Goal: Check status: Check status

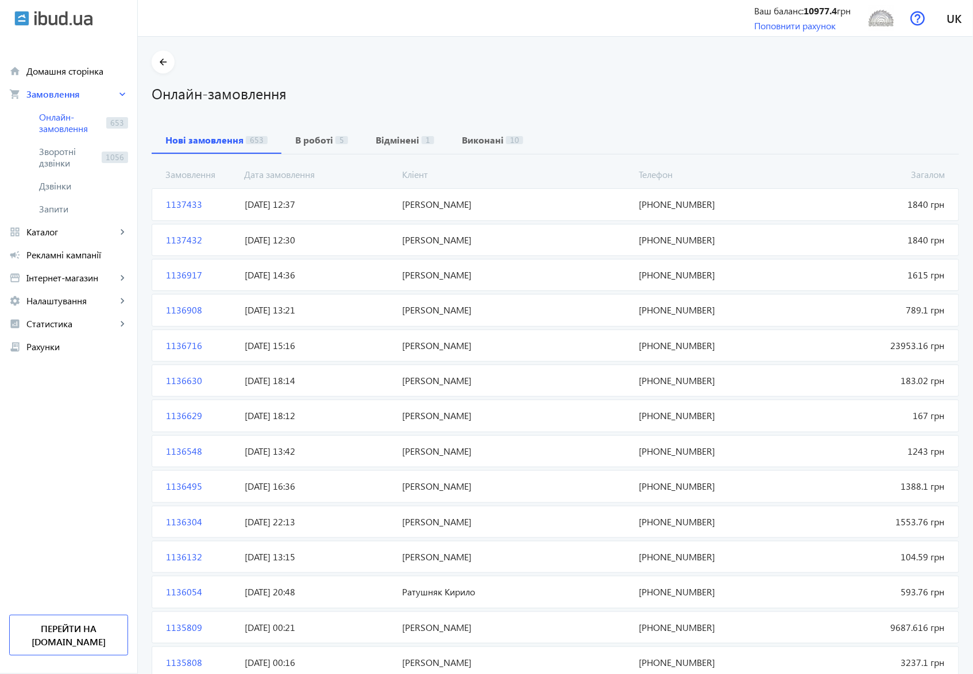
click at [172, 242] on span "1137432" at bounding box center [200, 240] width 79 height 13
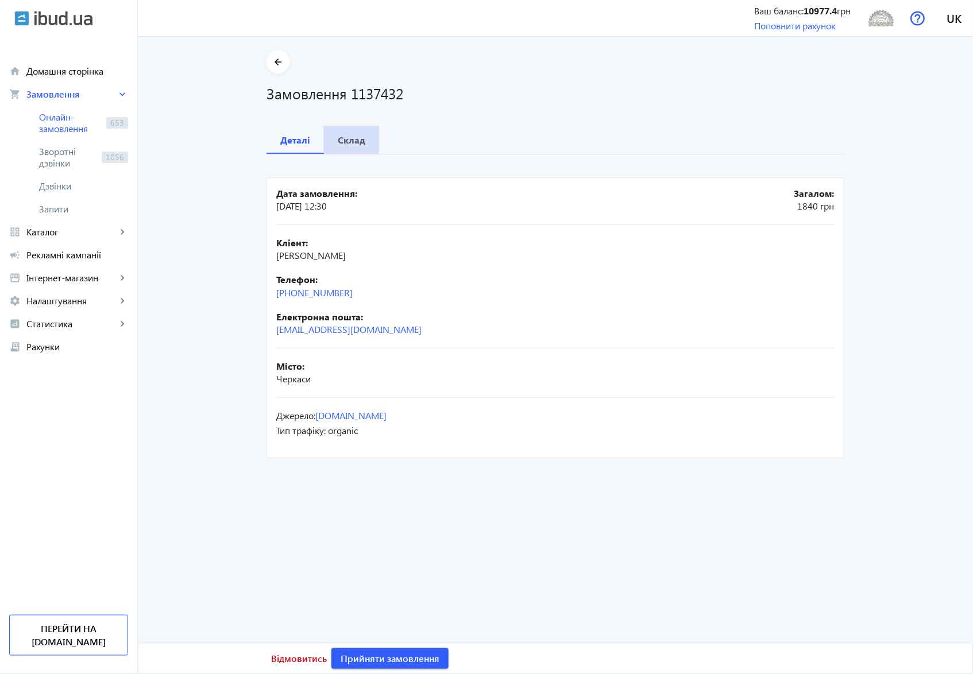
click at [345, 140] on b "Склад" at bounding box center [352, 140] width 28 height 9
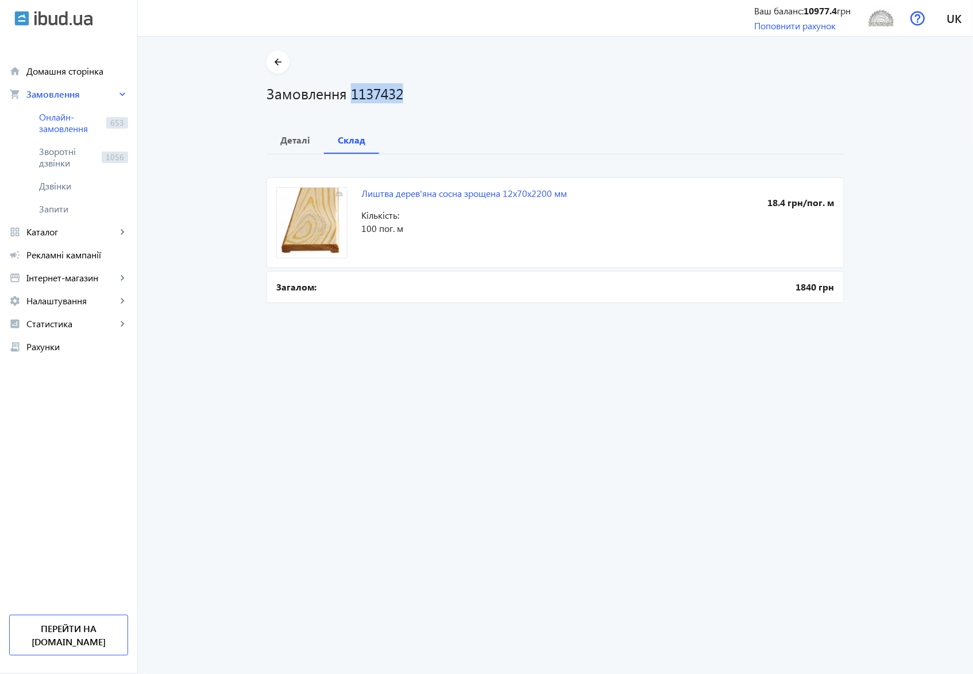
drag, startPoint x: 419, startPoint y: 91, endPoint x: 346, endPoint y: 92, distance: 73.5
click at [346, 92] on h1 "Замовлення 1137432" at bounding box center [555, 93] width 578 height 20
copy h1 "1137432"
click at [286, 138] on b "Деталі" at bounding box center [295, 140] width 30 height 9
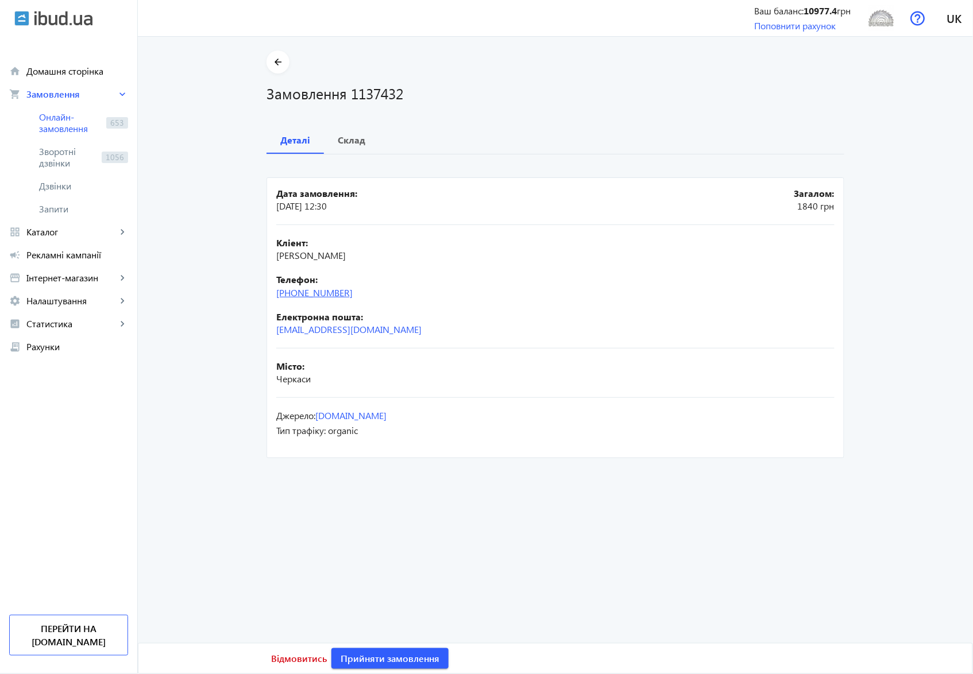
drag, startPoint x: 358, startPoint y: 294, endPoint x: 297, endPoint y: 294, distance: 60.9
click at [297, 294] on div "Телефон: [PHONE_NUMBER]" at bounding box center [555, 286] width 558 height 26
copy link "96) [PHONE_NUMBER]"
click at [348, 141] on b "Склад" at bounding box center [352, 140] width 28 height 9
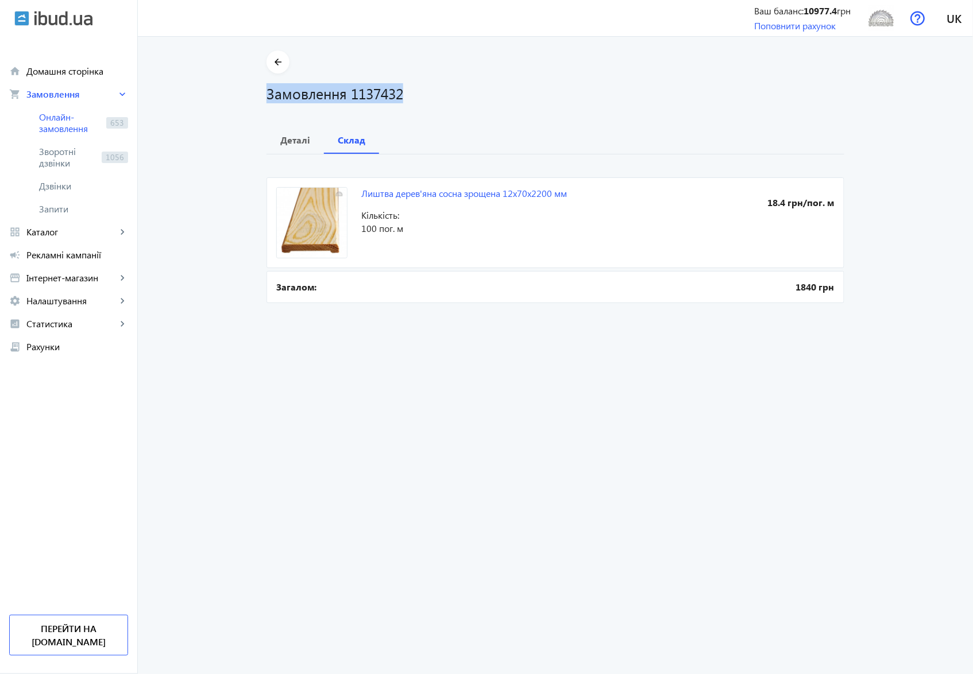
drag, startPoint x: 264, startPoint y: 92, endPoint x: 403, endPoint y: 95, distance: 138.4
click at [403, 95] on h1 "Замовлення 1137432" at bounding box center [555, 93] width 578 height 20
copy h1 "Замовлення 1137432"
click at [61, 115] on span "Онлайн-замовлення" at bounding box center [70, 122] width 63 height 23
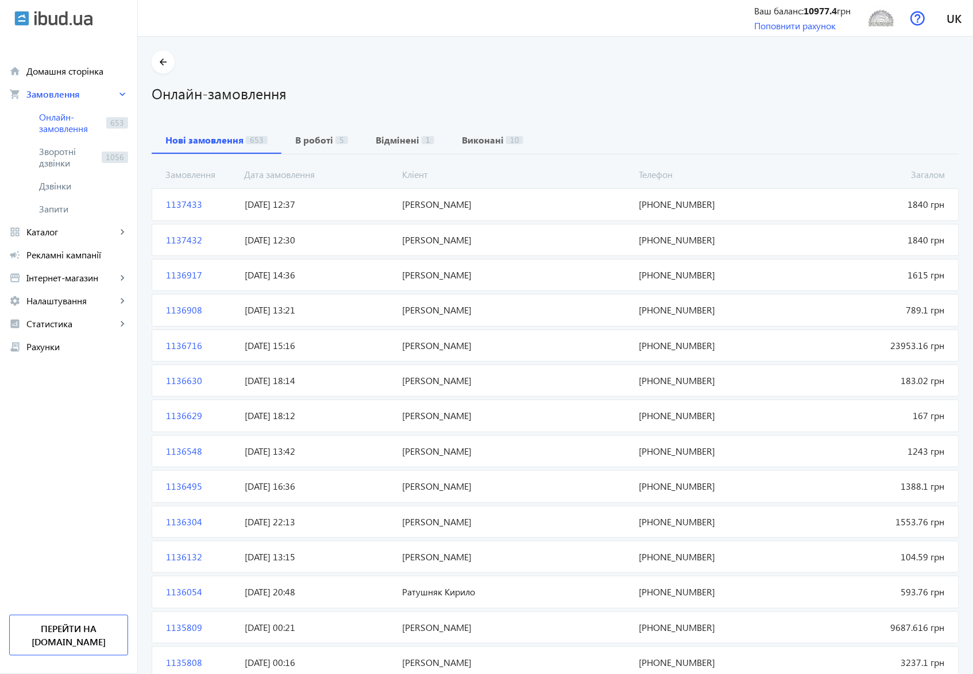
click at [451, 239] on span "[PERSON_NAME]" at bounding box center [516, 240] width 237 height 13
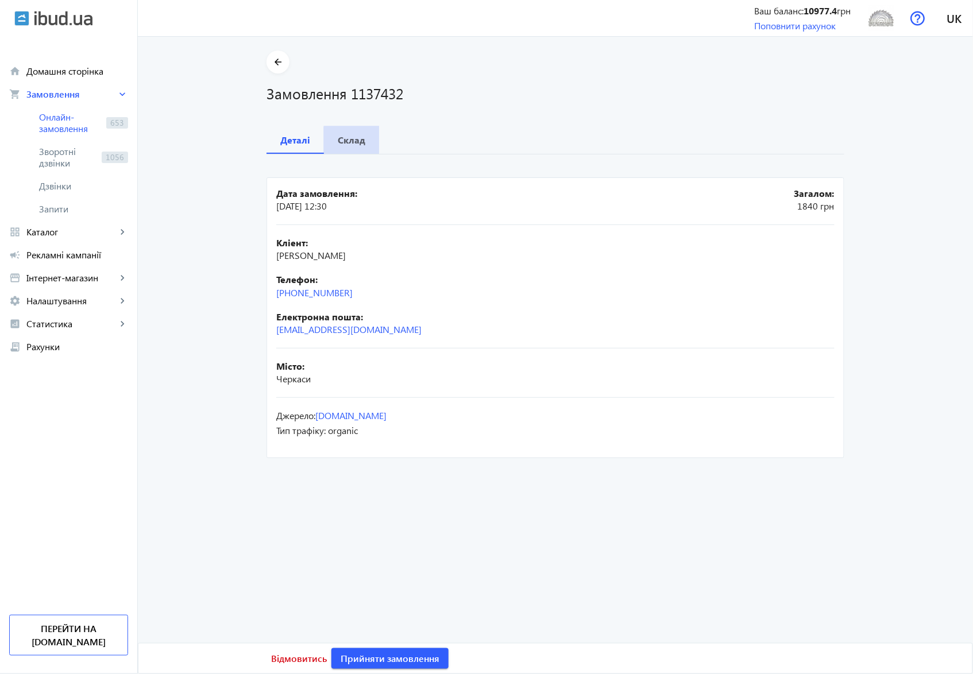
click at [356, 140] on b "Склад" at bounding box center [352, 140] width 28 height 9
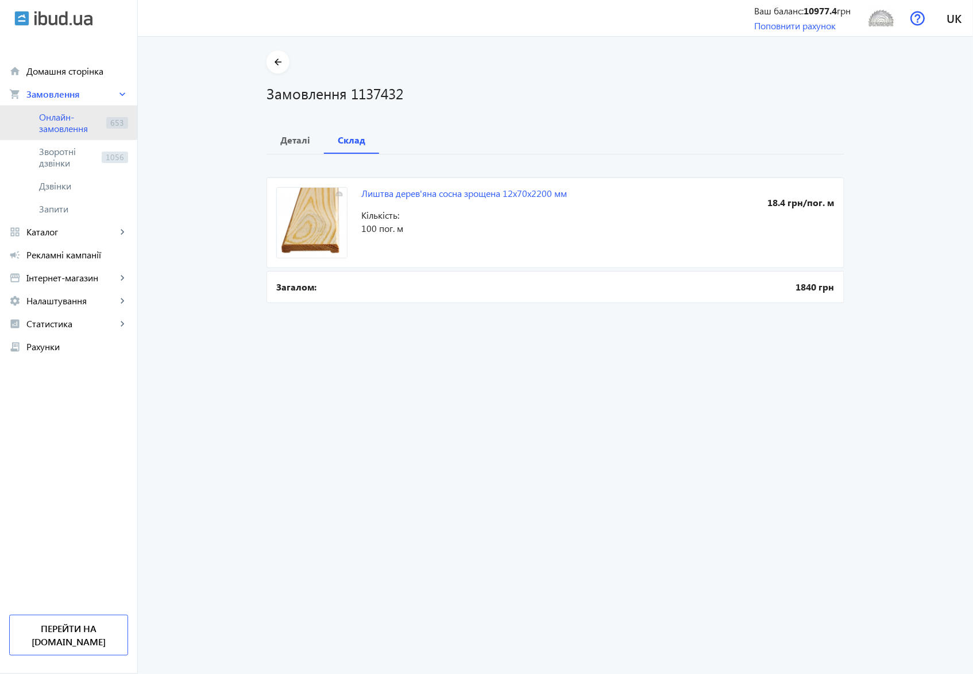
click at [51, 118] on span "Онлайн-замовлення" at bounding box center [70, 122] width 63 height 23
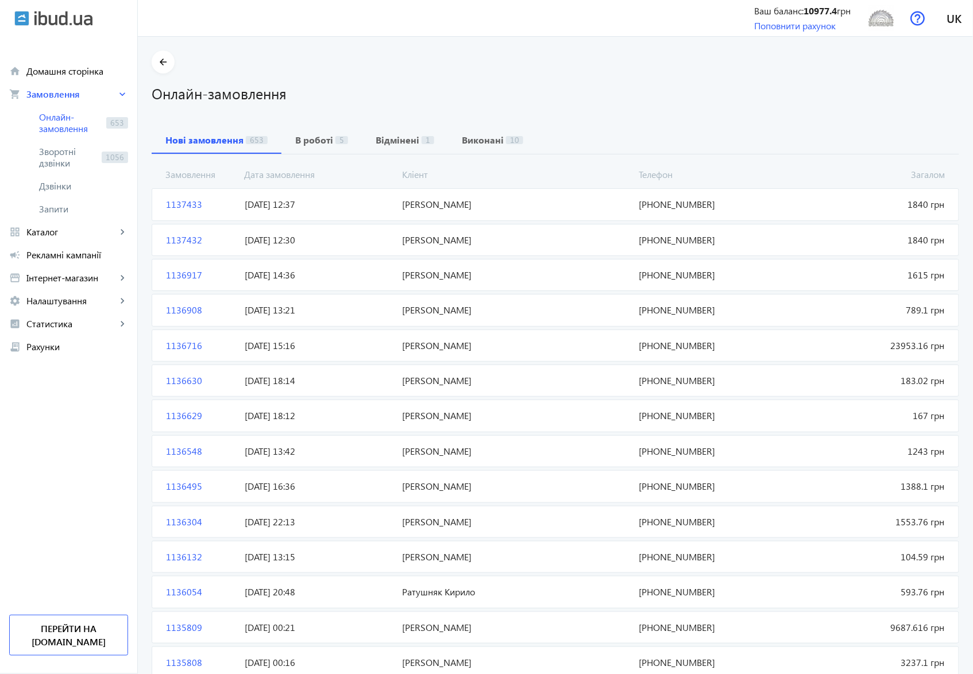
click at [439, 205] on span "[PERSON_NAME]" at bounding box center [516, 204] width 237 height 13
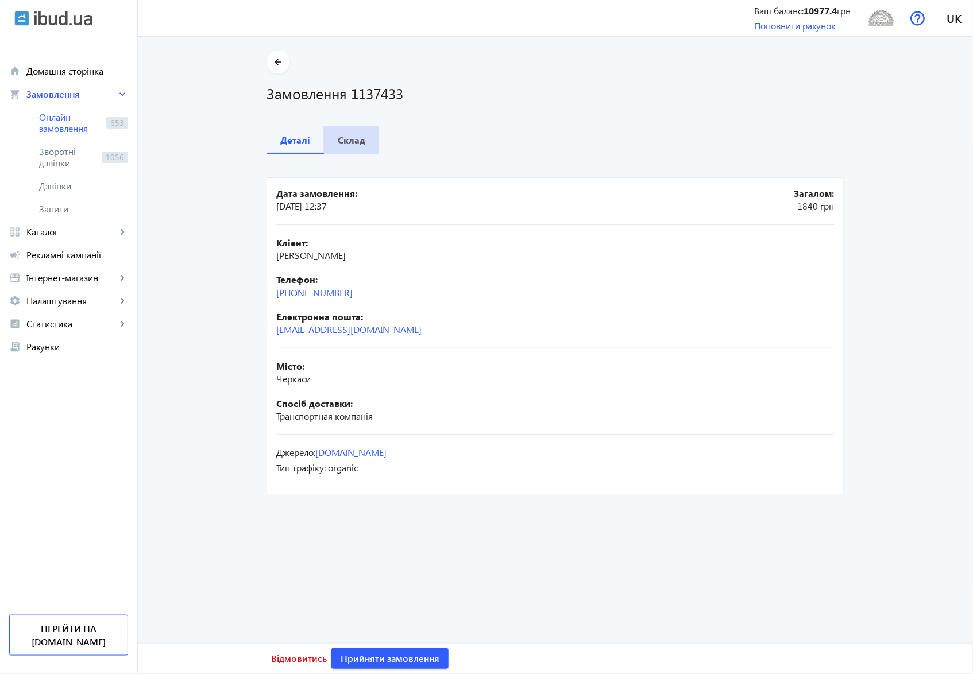
click at [347, 139] on b "Склад" at bounding box center [352, 140] width 28 height 9
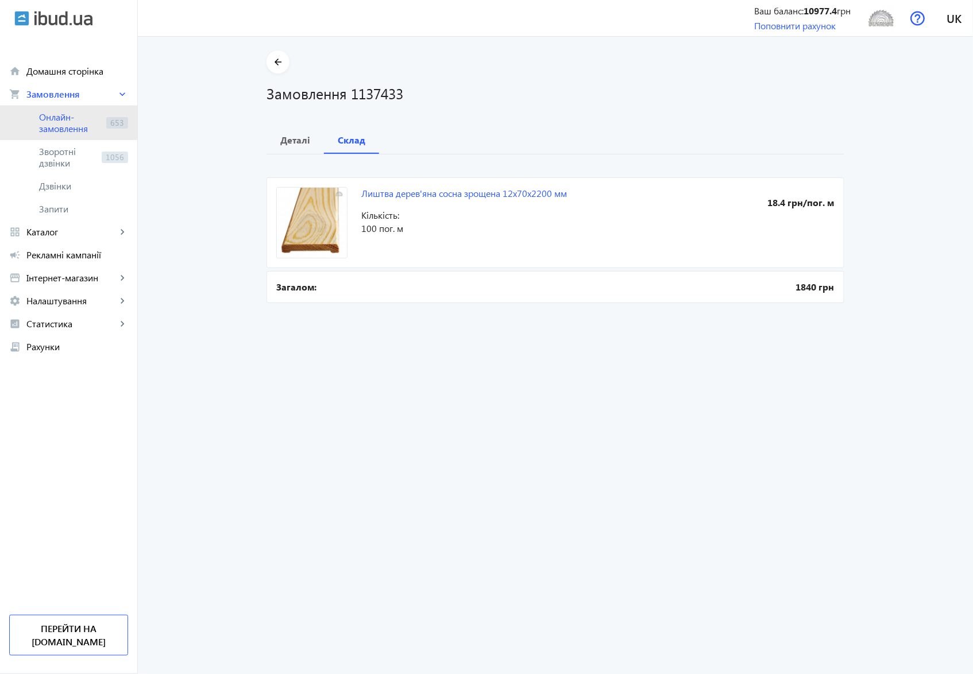
click at [57, 117] on span "Онлайн-замовлення" at bounding box center [70, 122] width 63 height 23
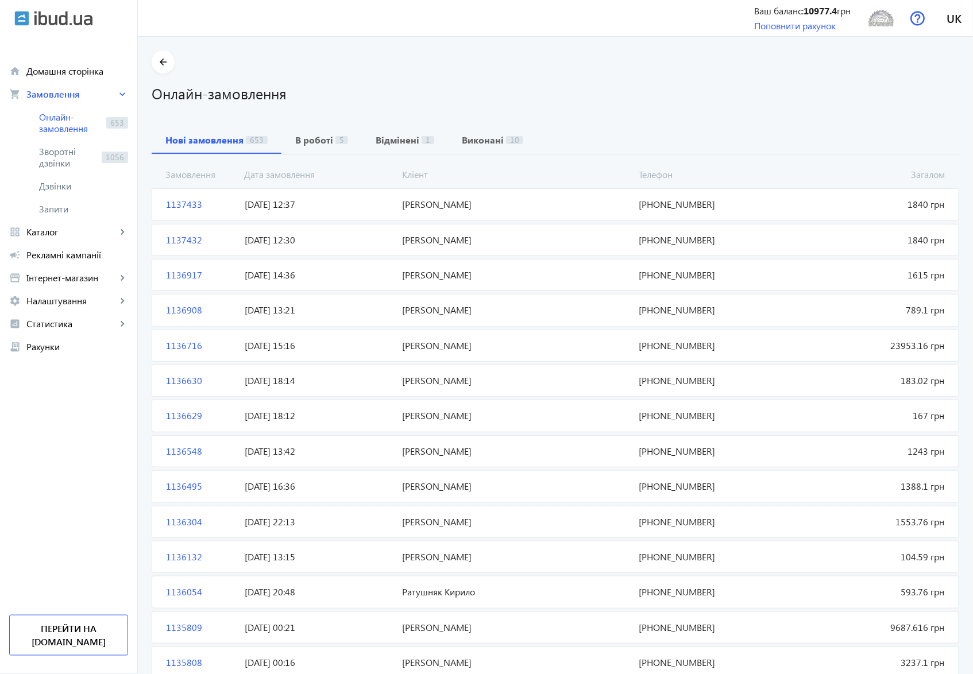
click at [431, 279] on span "[PERSON_NAME]" at bounding box center [516, 275] width 237 height 13
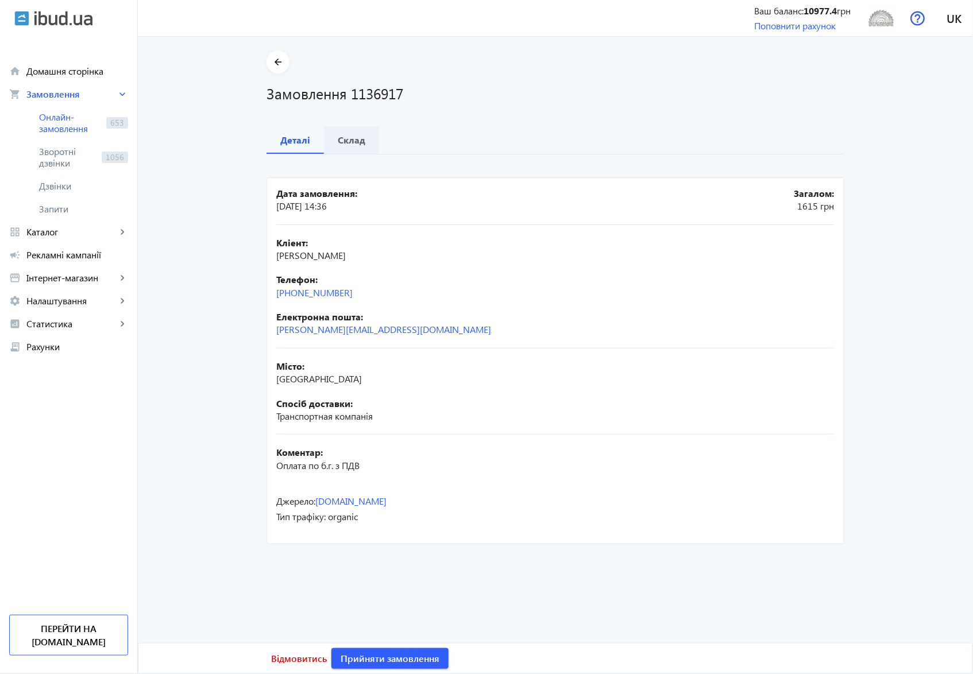
click at [351, 139] on b "Склад" at bounding box center [352, 140] width 28 height 9
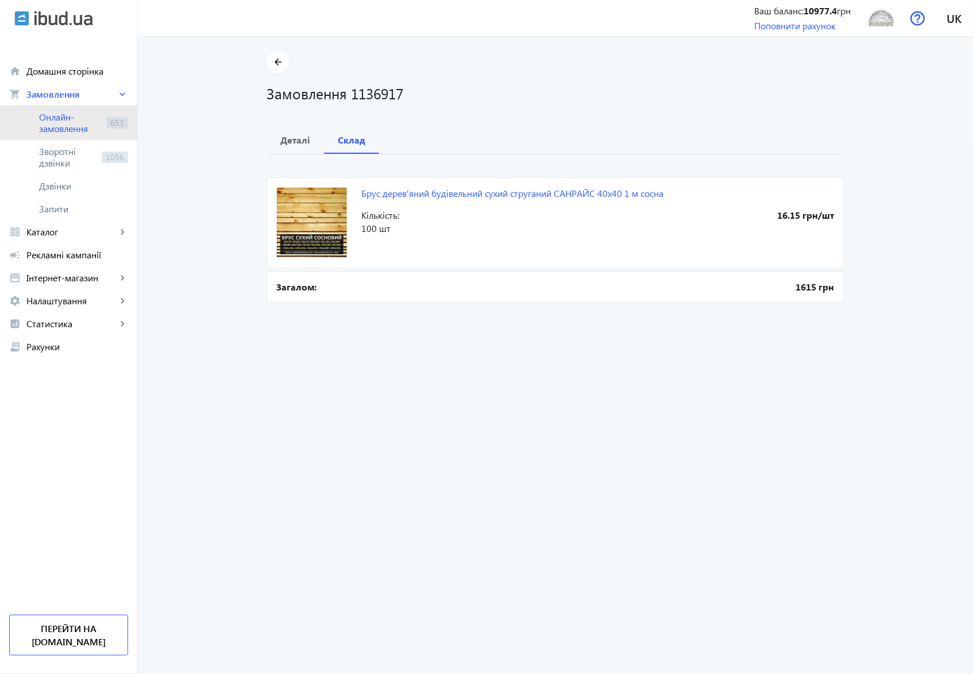
click at [57, 119] on span "Онлайн-замовлення" at bounding box center [70, 122] width 63 height 23
